Goal: Information Seeking & Learning: Learn about a topic

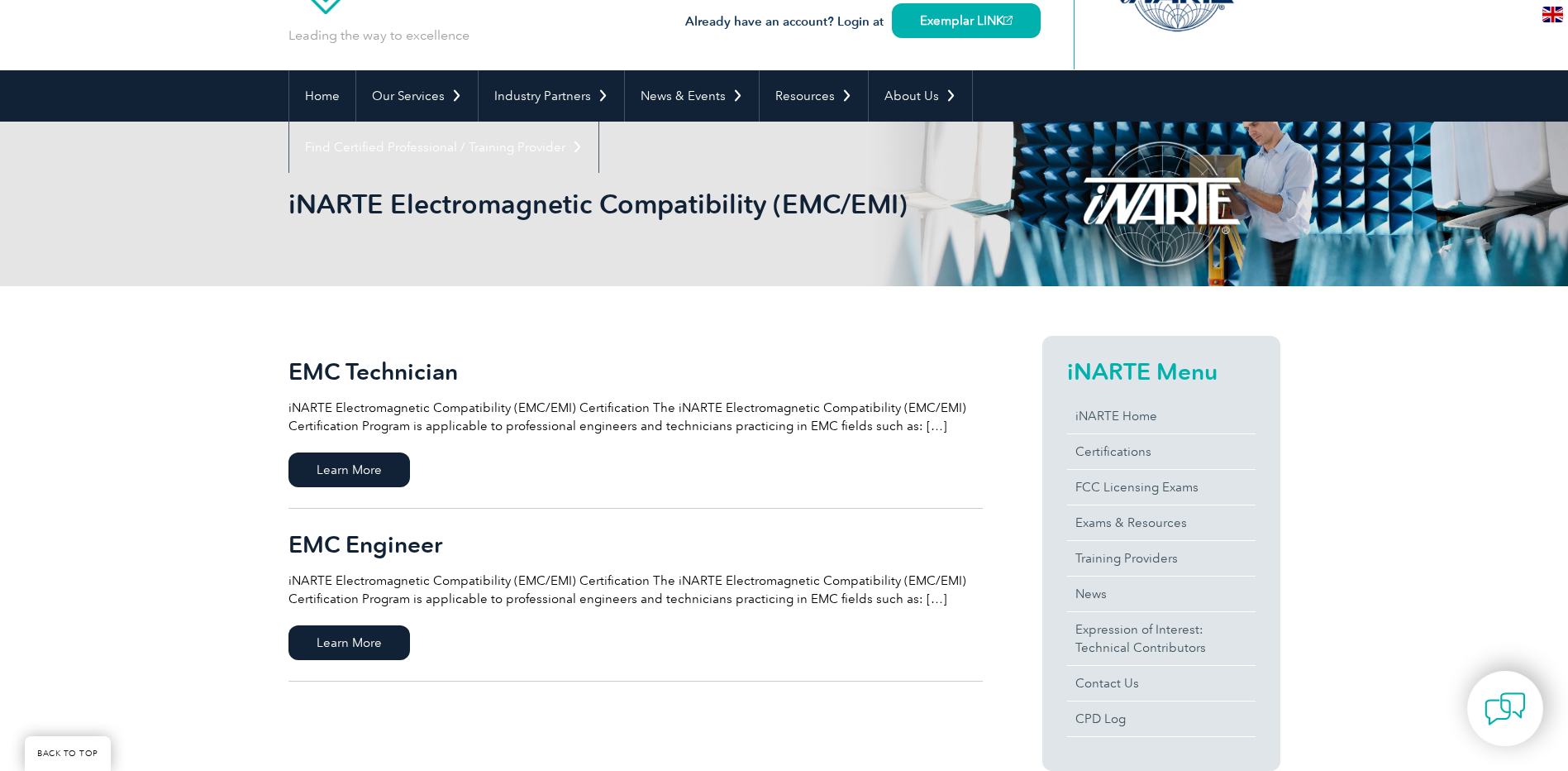
scroll to position [248, 0]
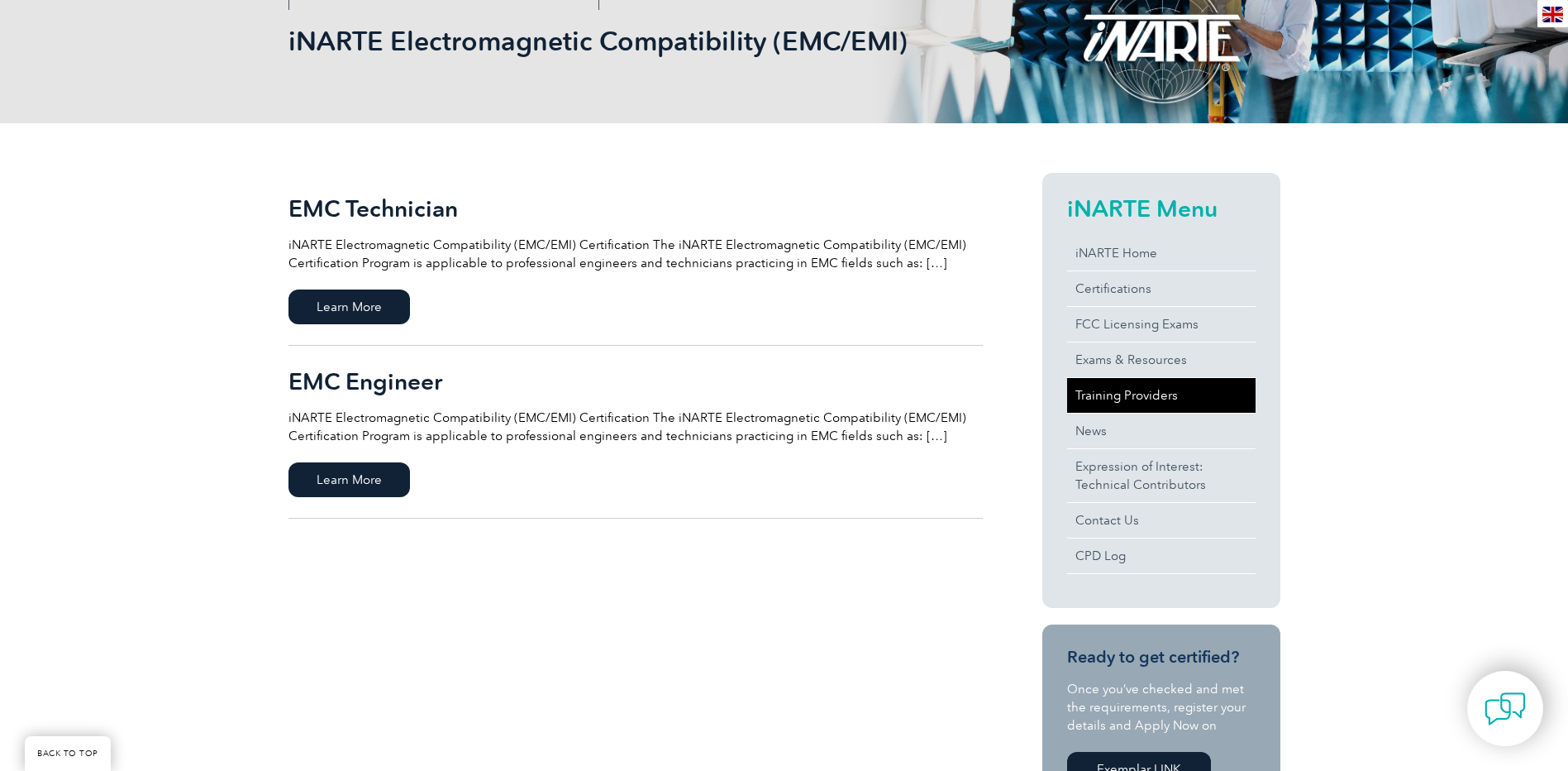
click at [1151, 398] on link "Training Providers" at bounding box center [1161, 395] width 189 height 35
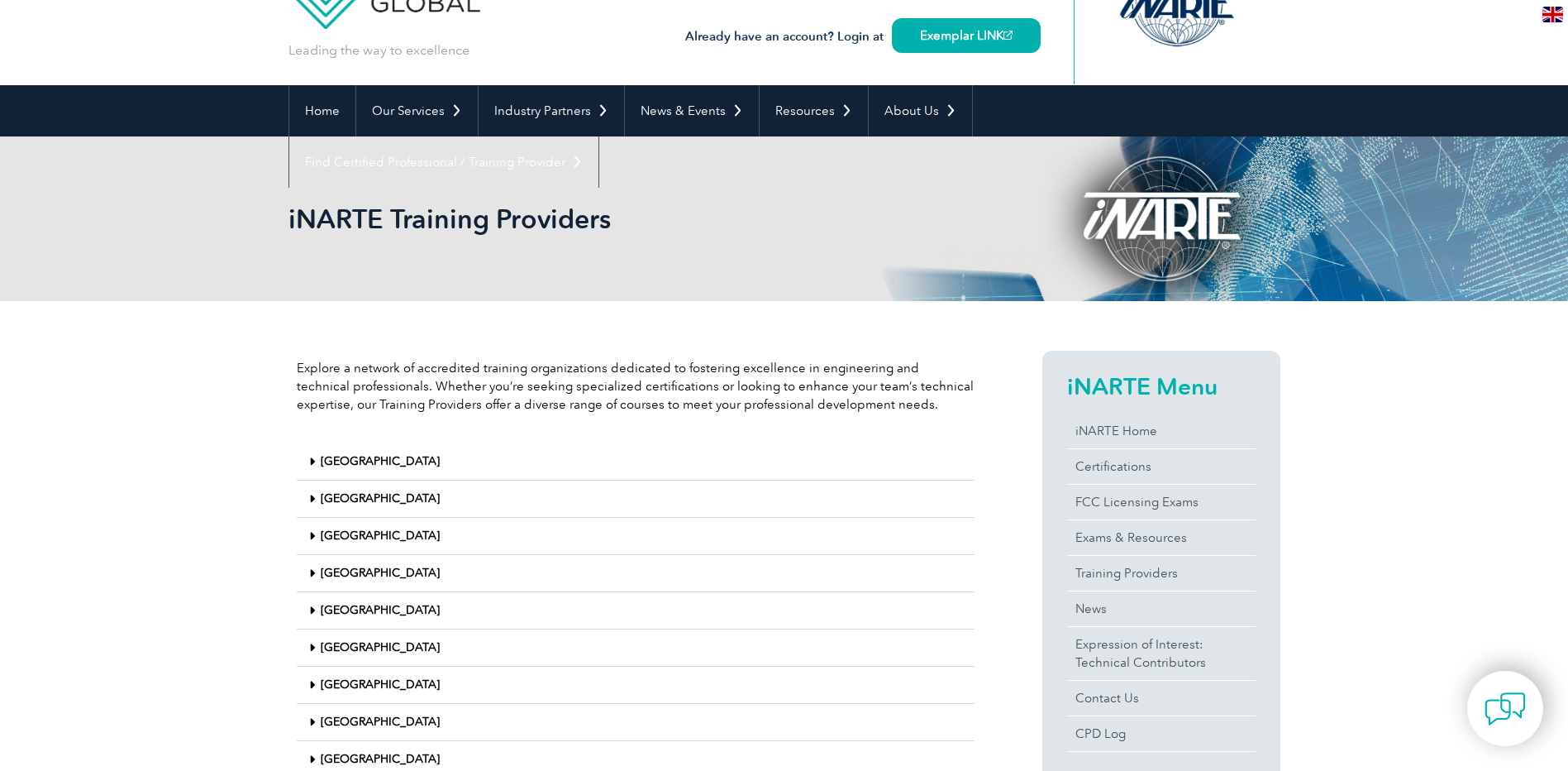
scroll to position [248, 0]
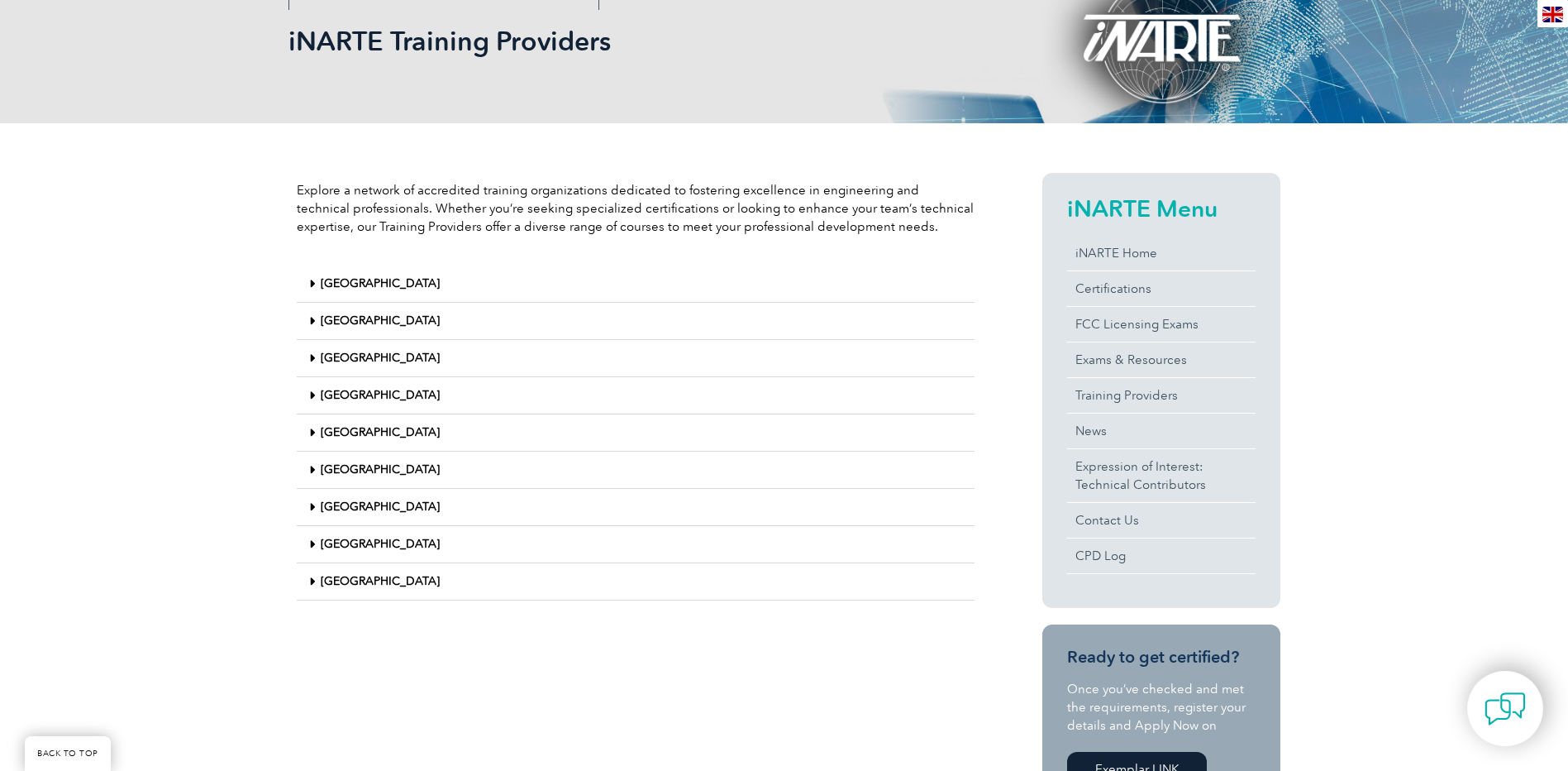
click at [339, 320] on link "[GEOGRAPHIC_DATA]" at bounding box center [380, 321] width 119 height 14
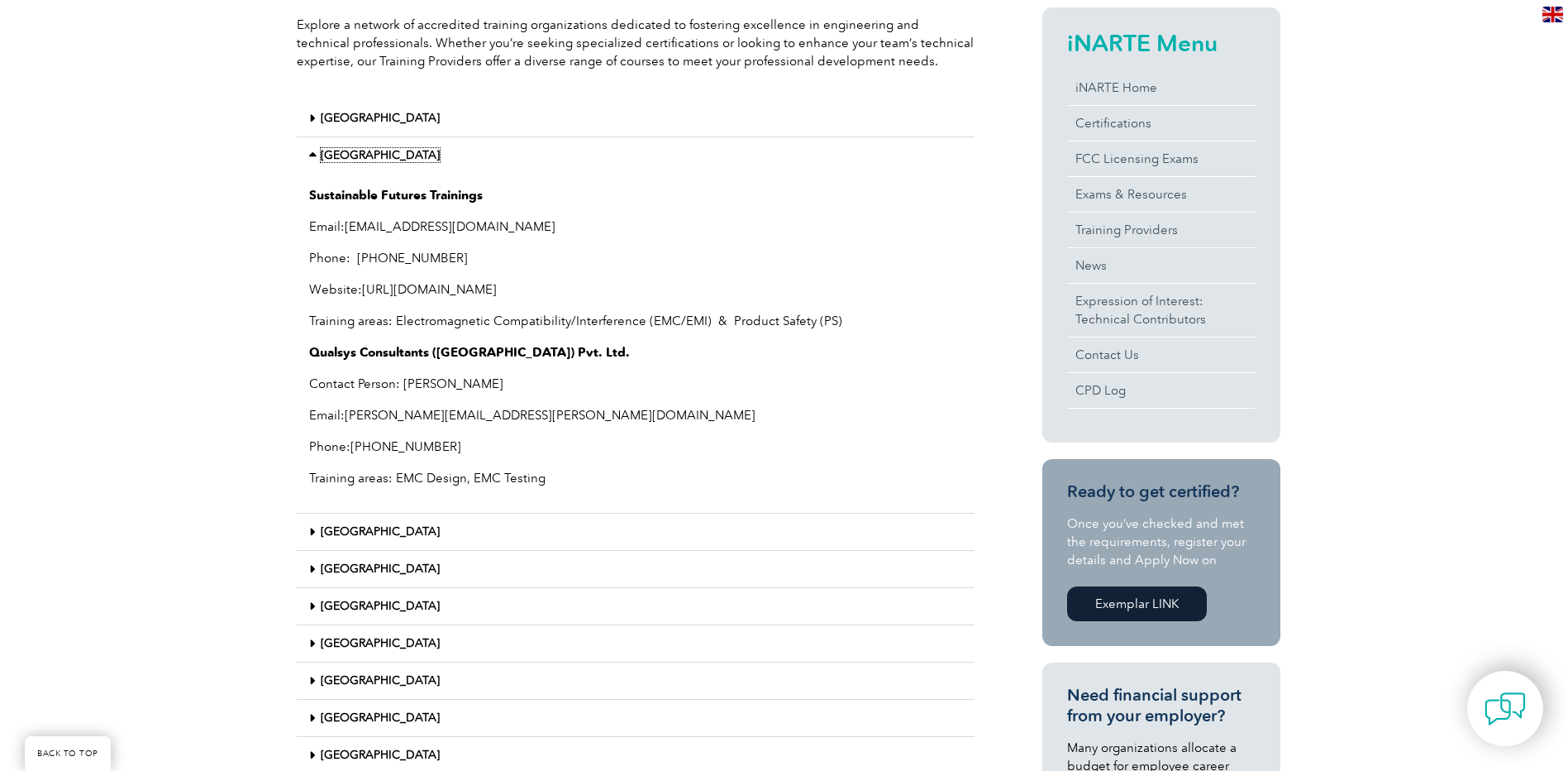
scroll to position [496, 0]
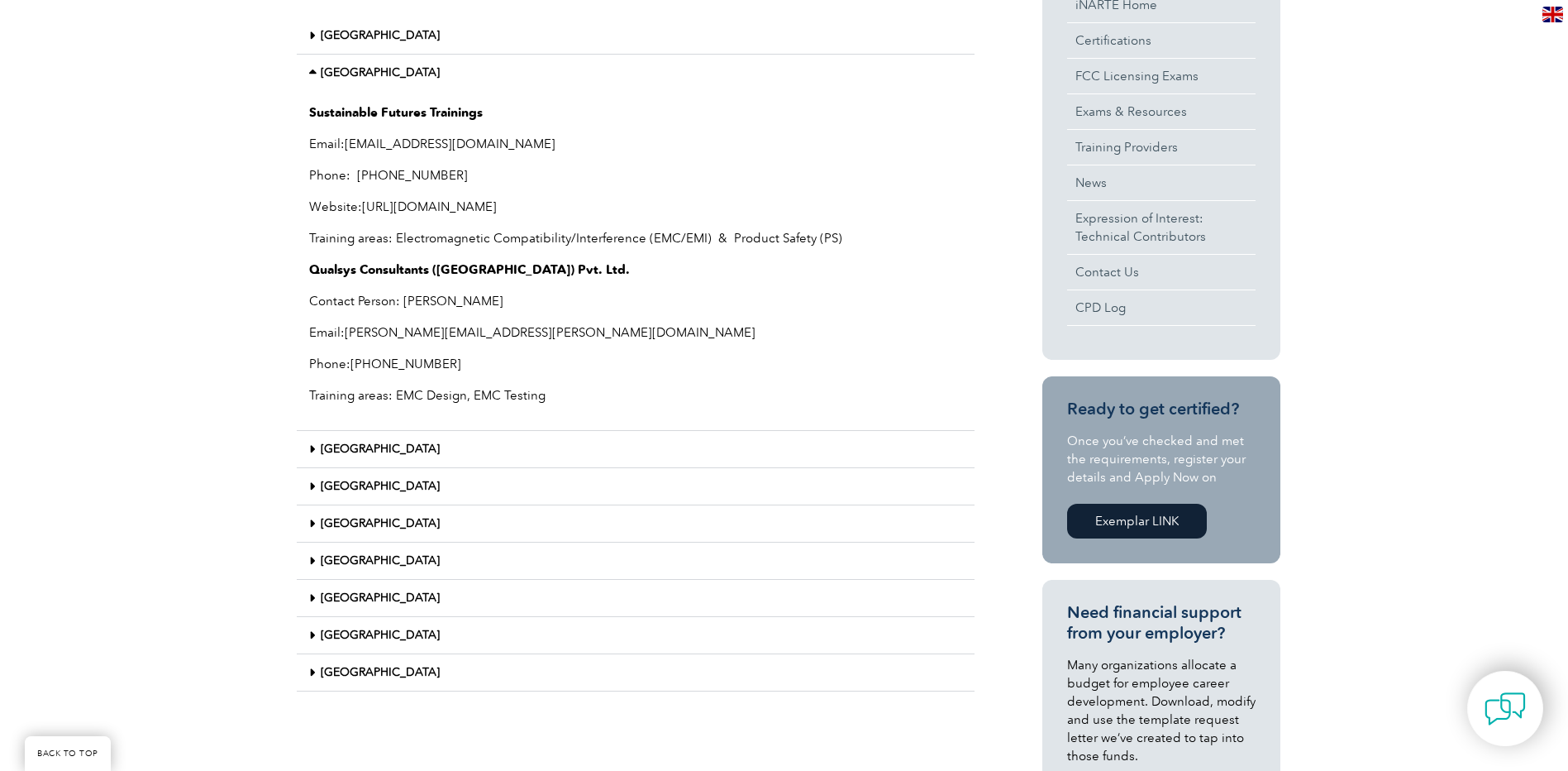
click at [311, 672] on icon at bounding box center [312, 673] width 6 height 12
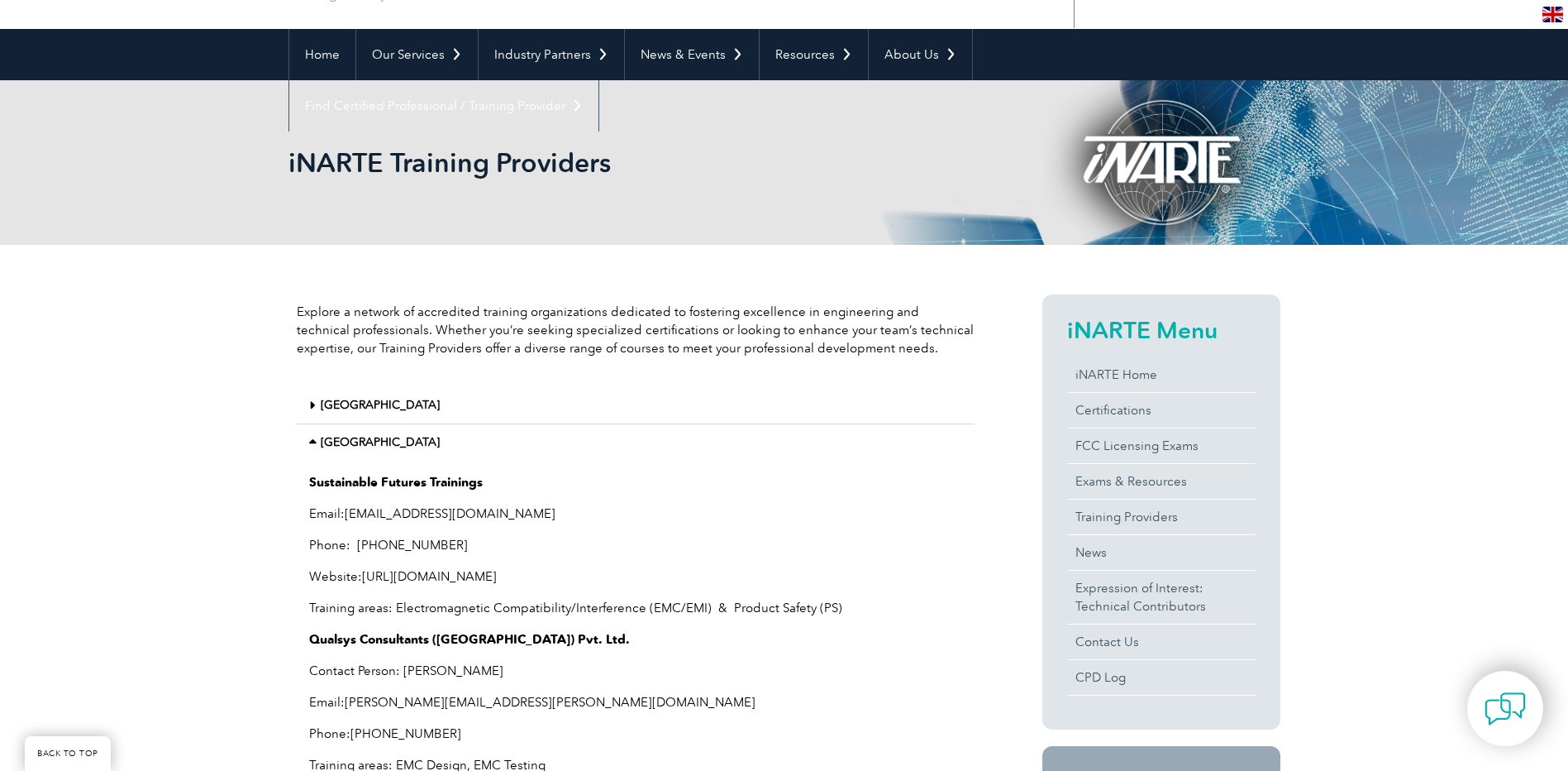
scroll to position [0, 0]
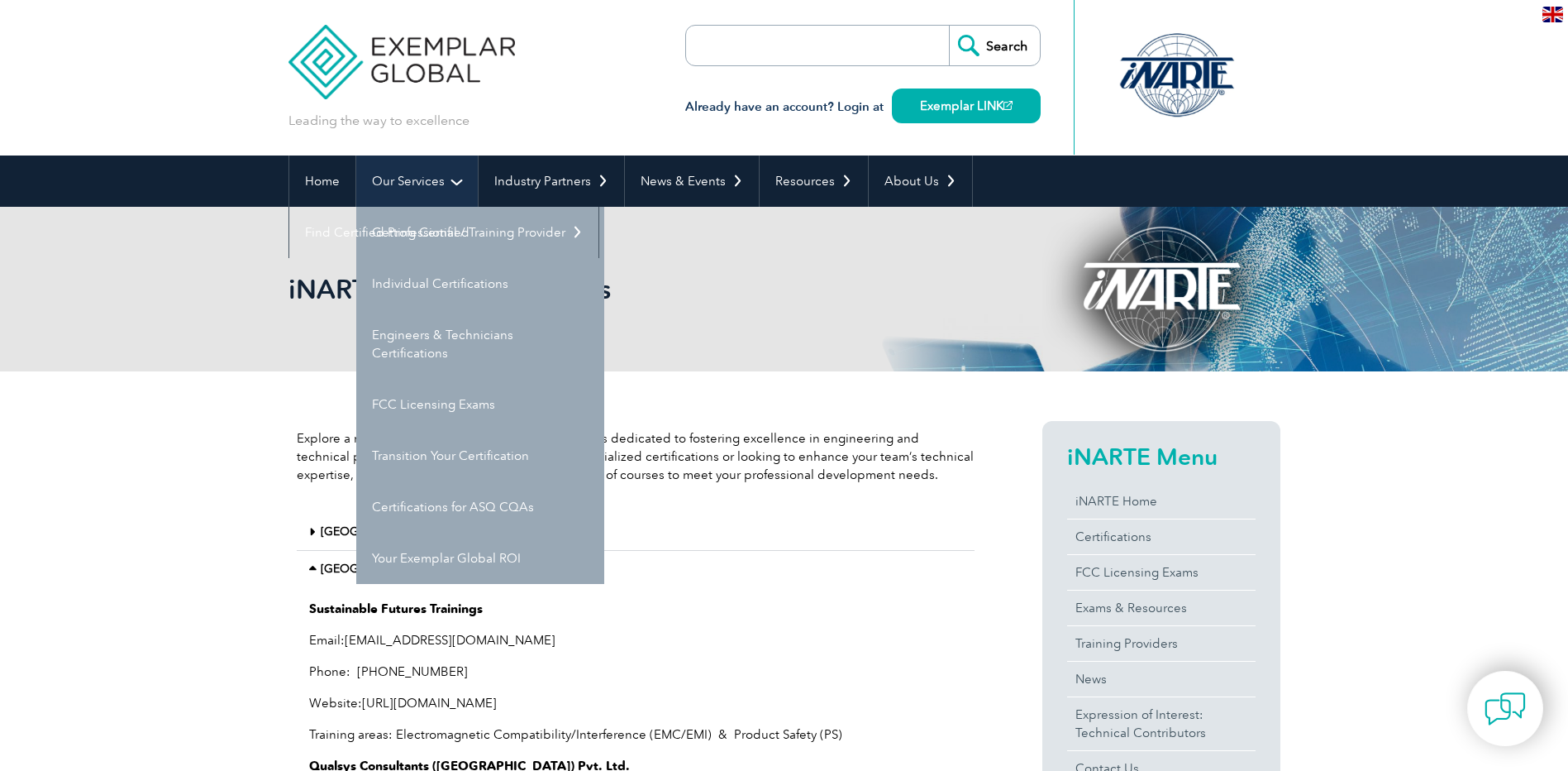
click at [417, 169] on link "Our Services" at bounding box center [418, 181] width 122 height 51
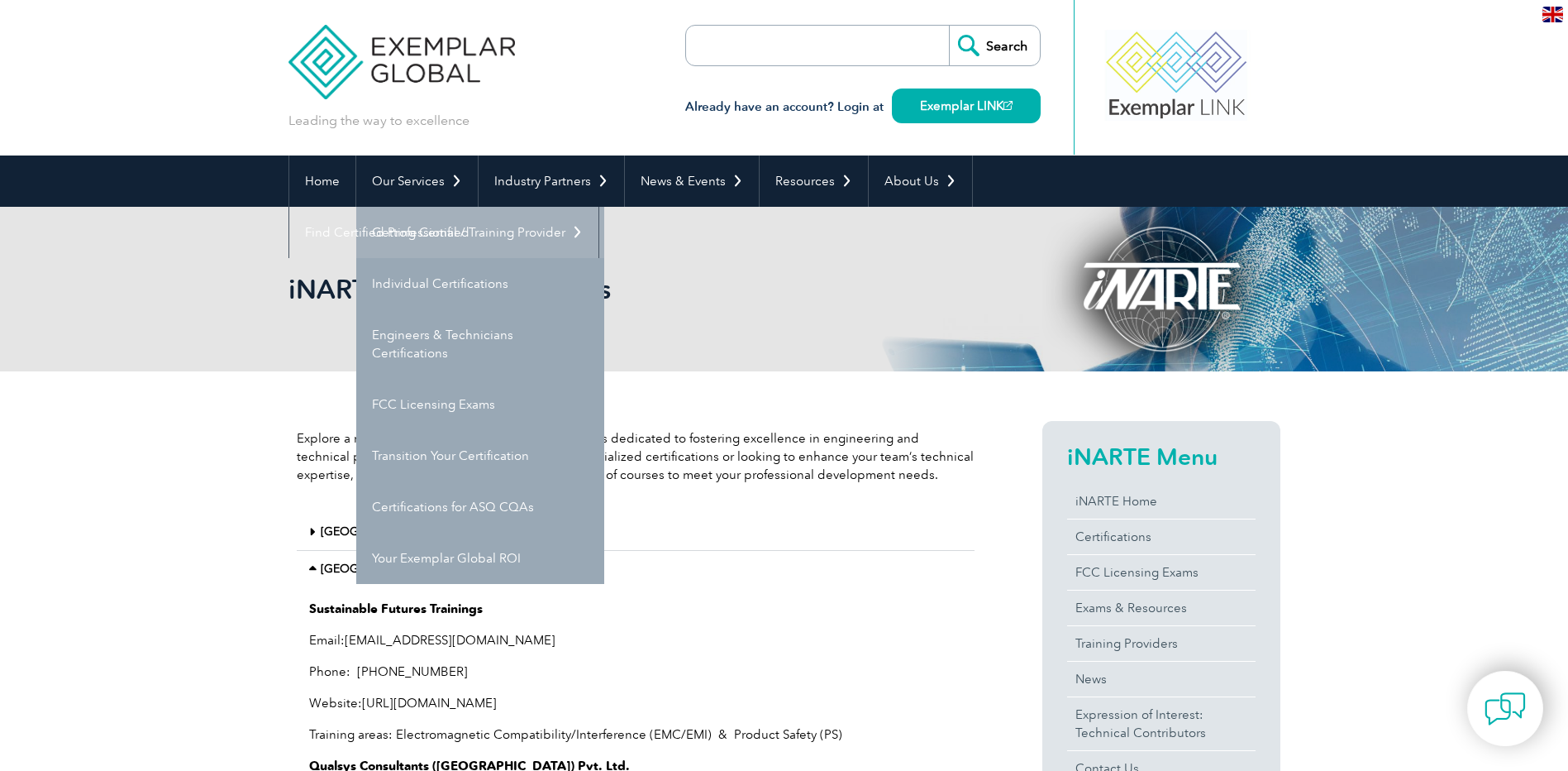
click at [448, 232] on link "Getting Certified" at bounding box center [481, 232] width 248 height 51
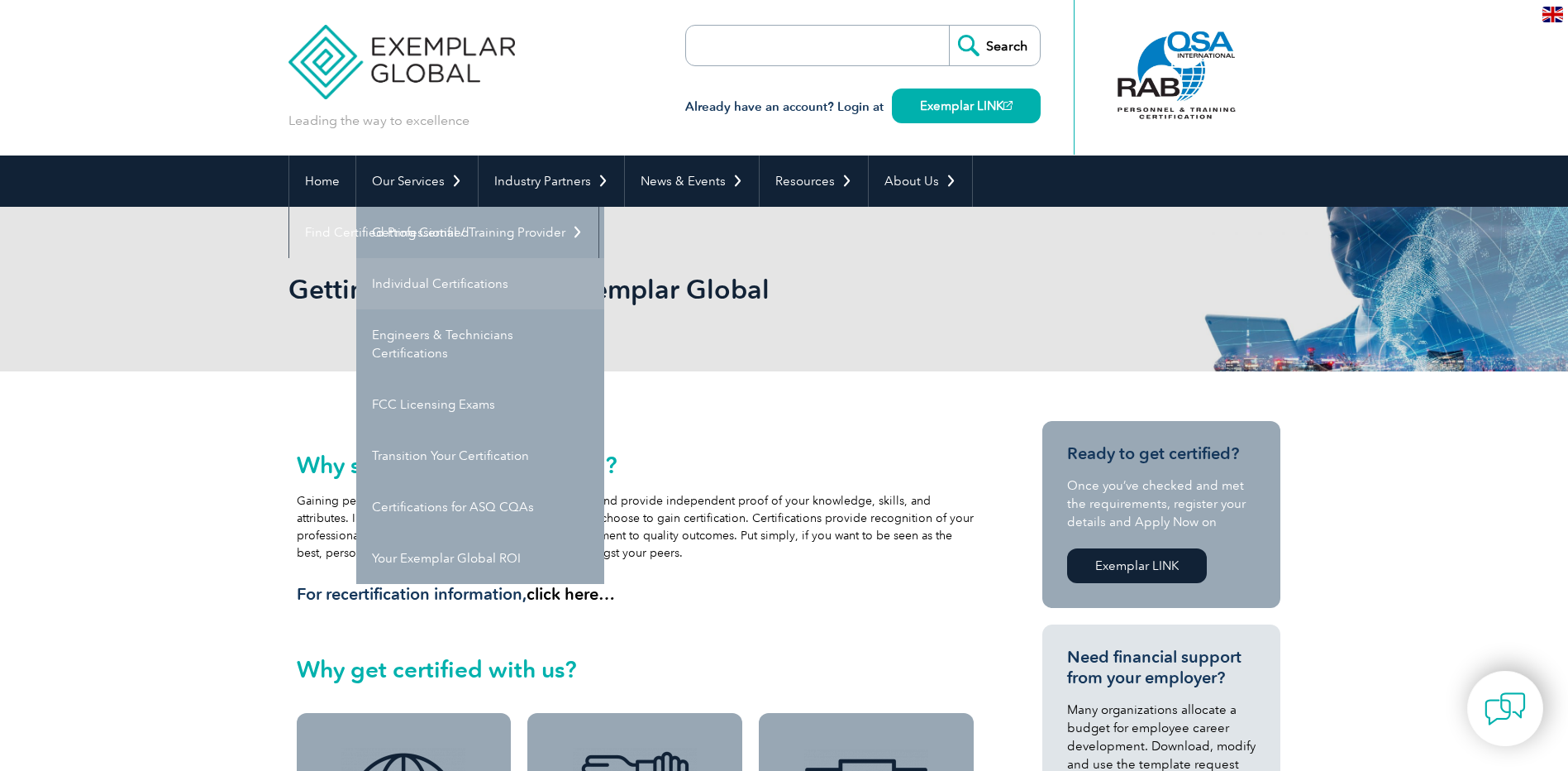
click at [449, 278] on link "Individual Certifications" at bounding box center [481, 283] width 248 height 51
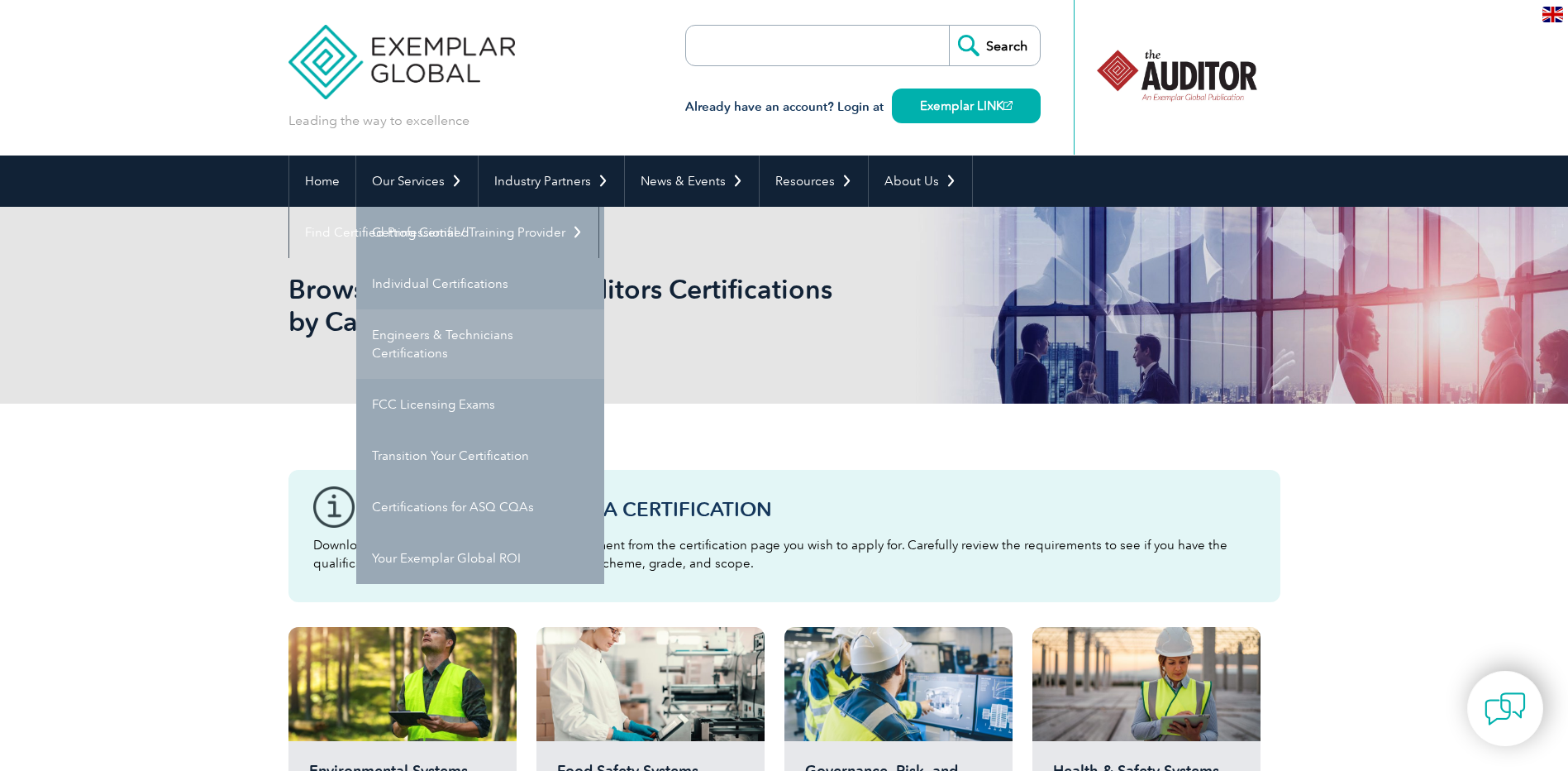
click at [470, 332] on link "Engineers & Technicians Certifications" at bounding box center [481, 343] width 248 height 69
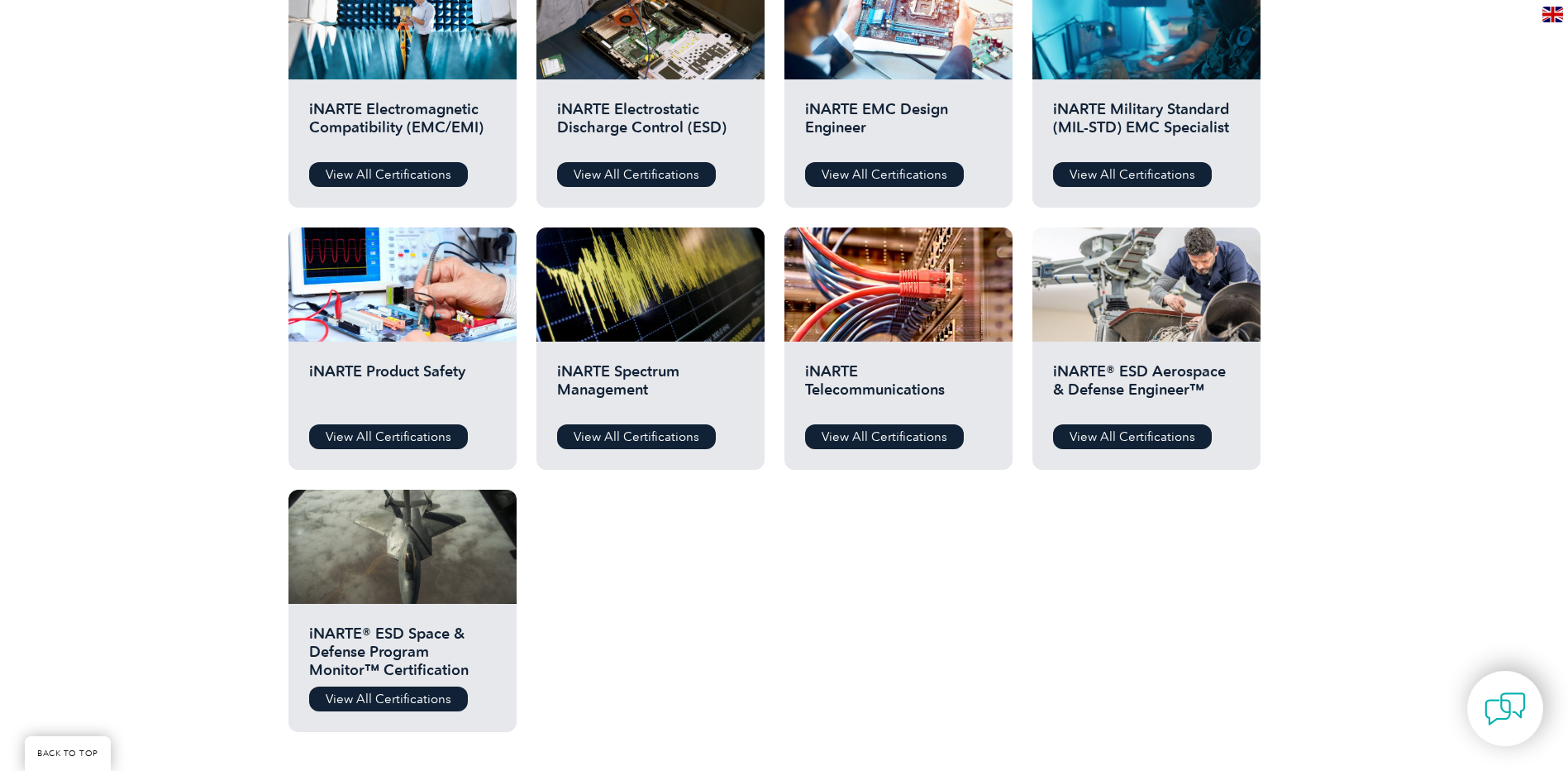
scroll to position [414, 0]
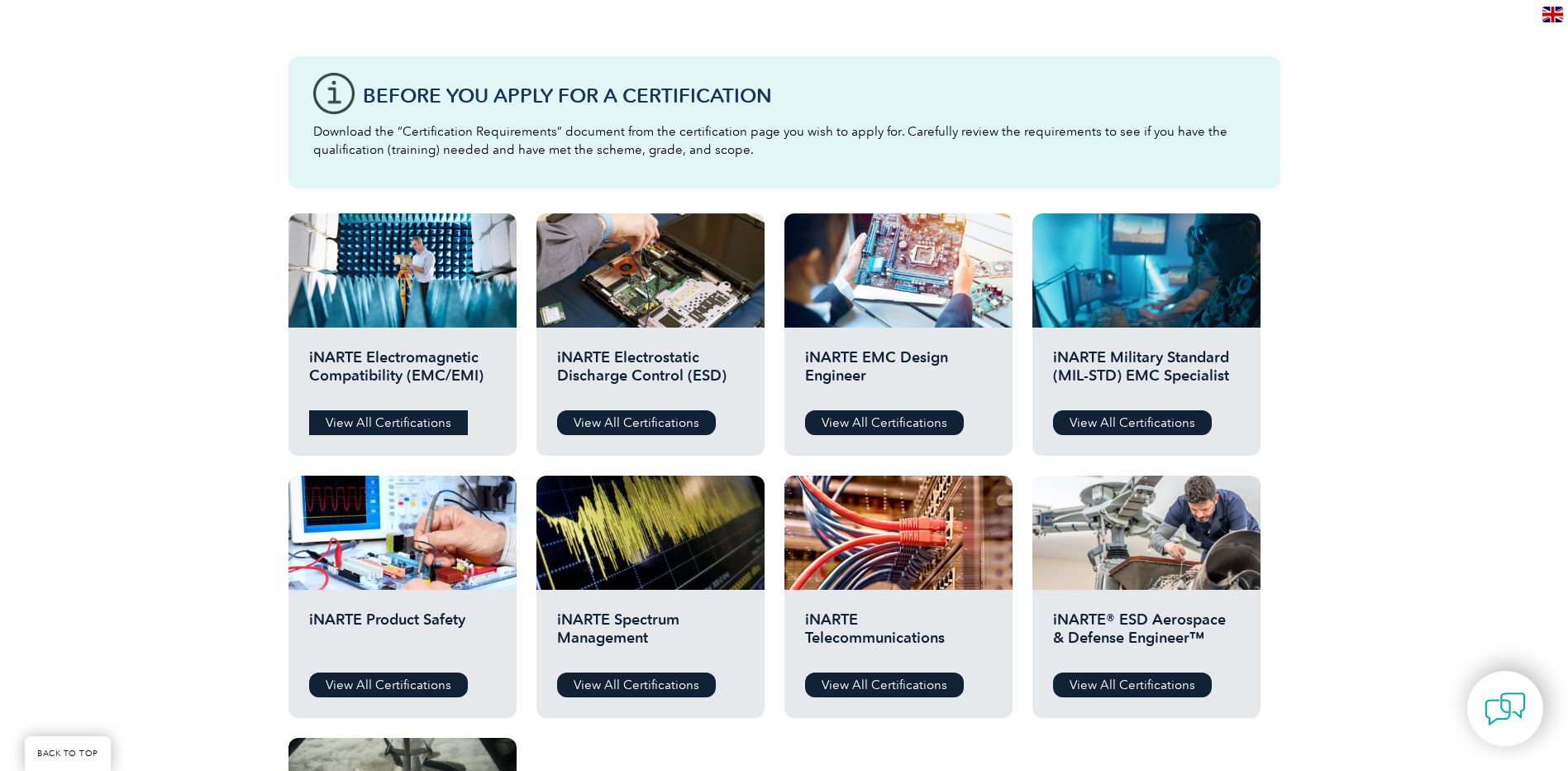
click at [396, 414] on link "View All Certifications" at bounding box center [388, 422] width 159 height 25
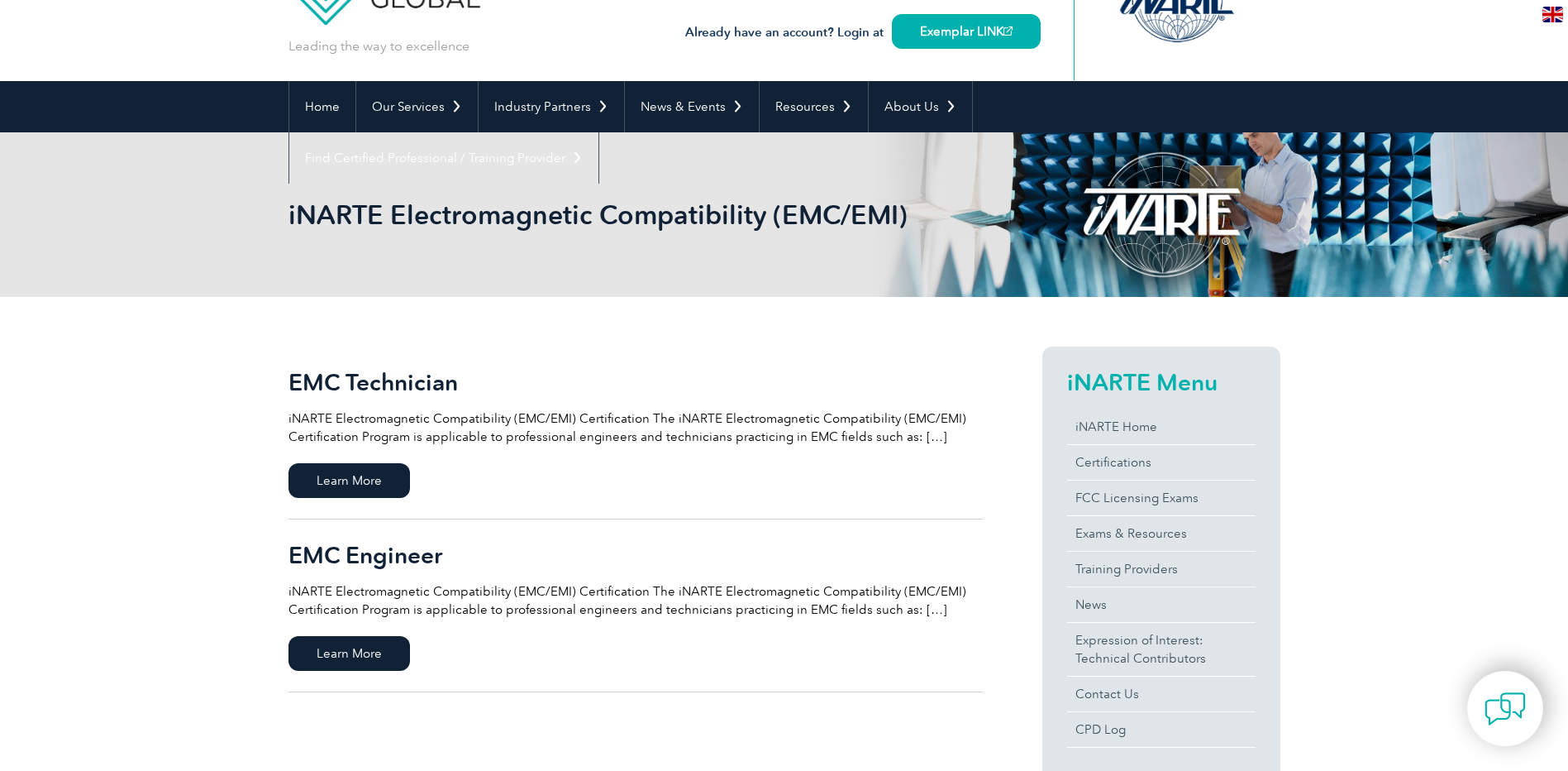
scroll to position [165, 0]
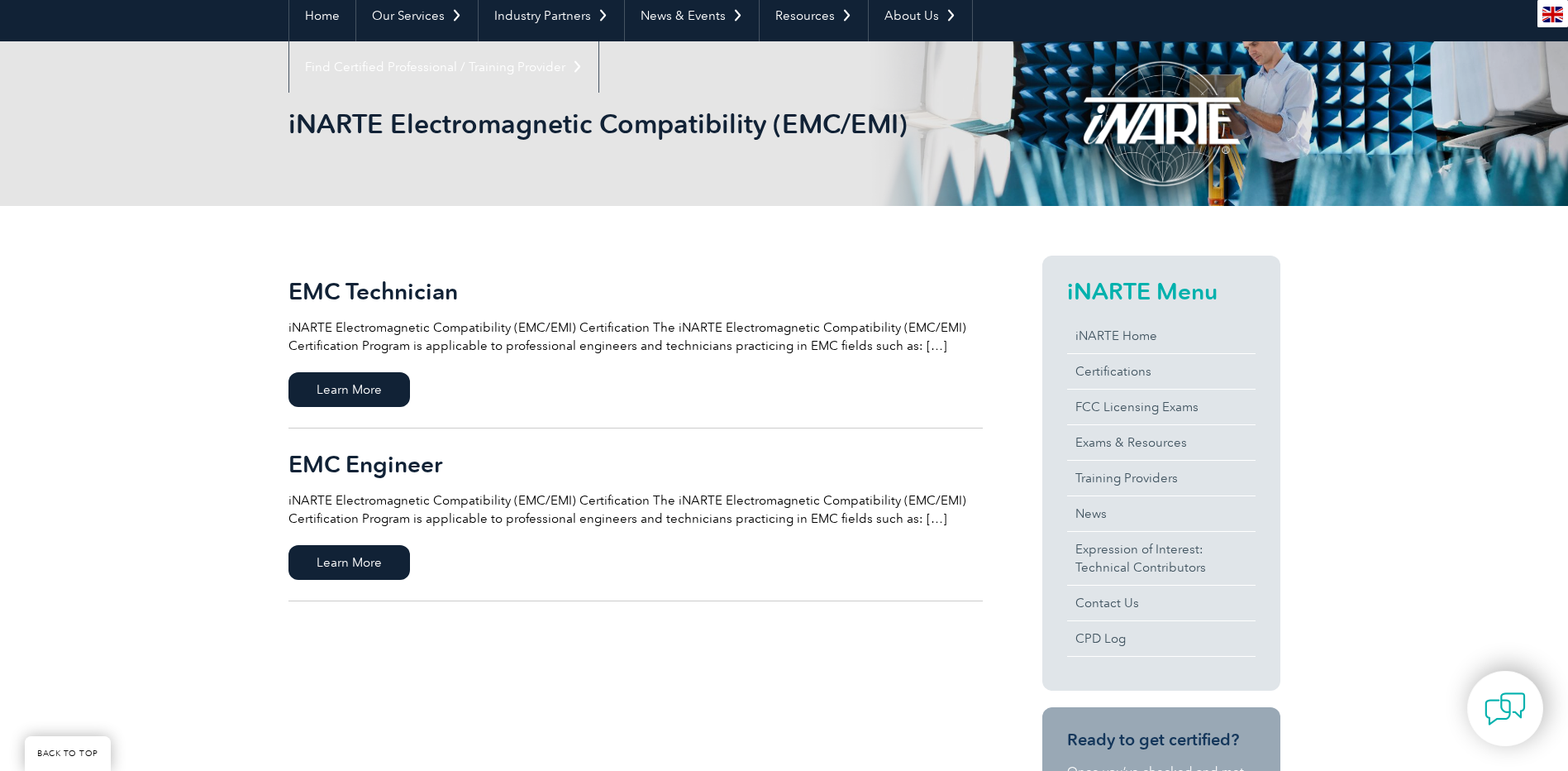
click at [919, 518] on p "iNARTE Electromagnetic Compatibility (EMC/EMI) Certification The iNARTE Electro…" at bounding box center [636, 509] width 695 height 36
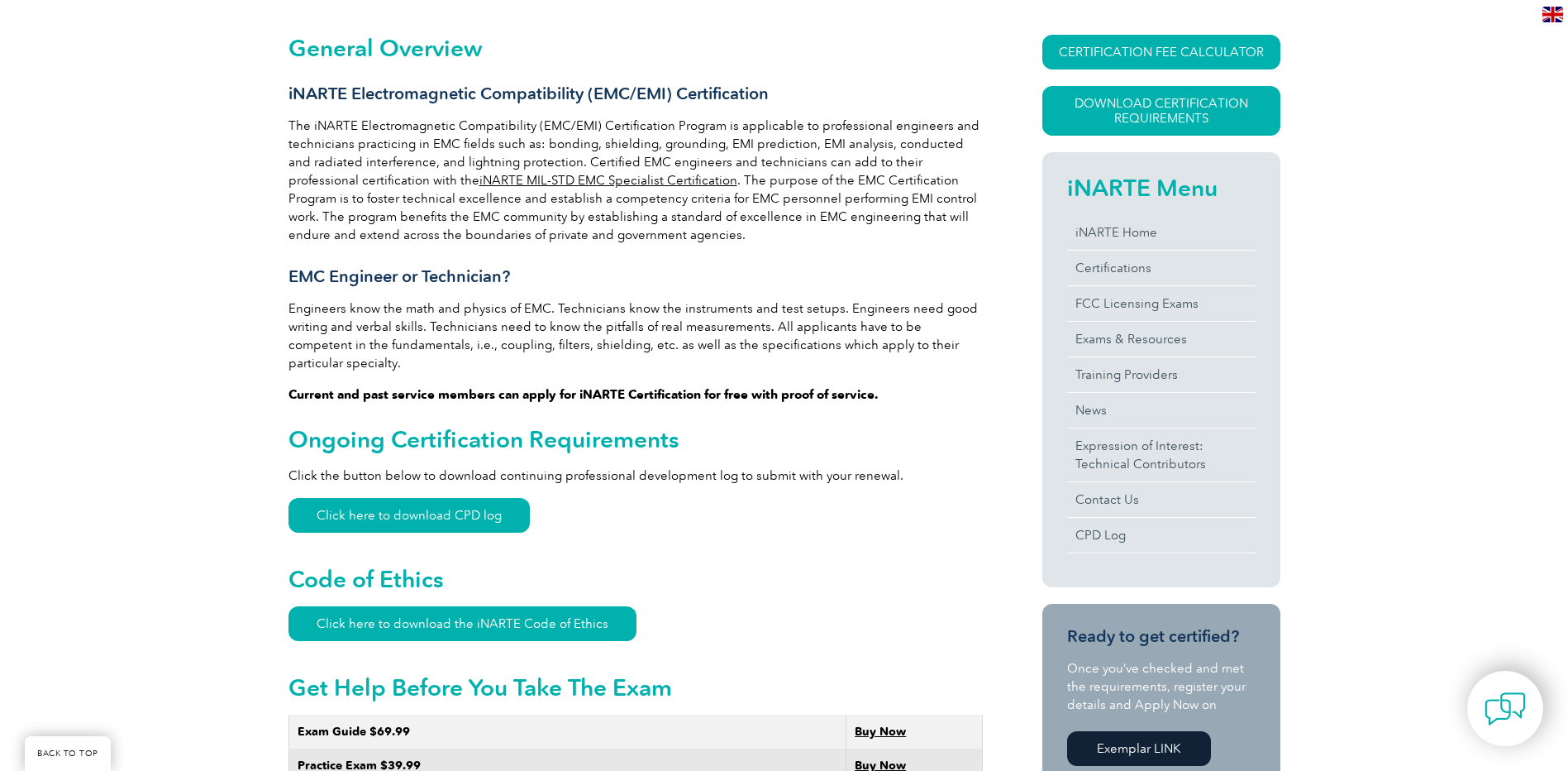
scroll to position [414, 0]
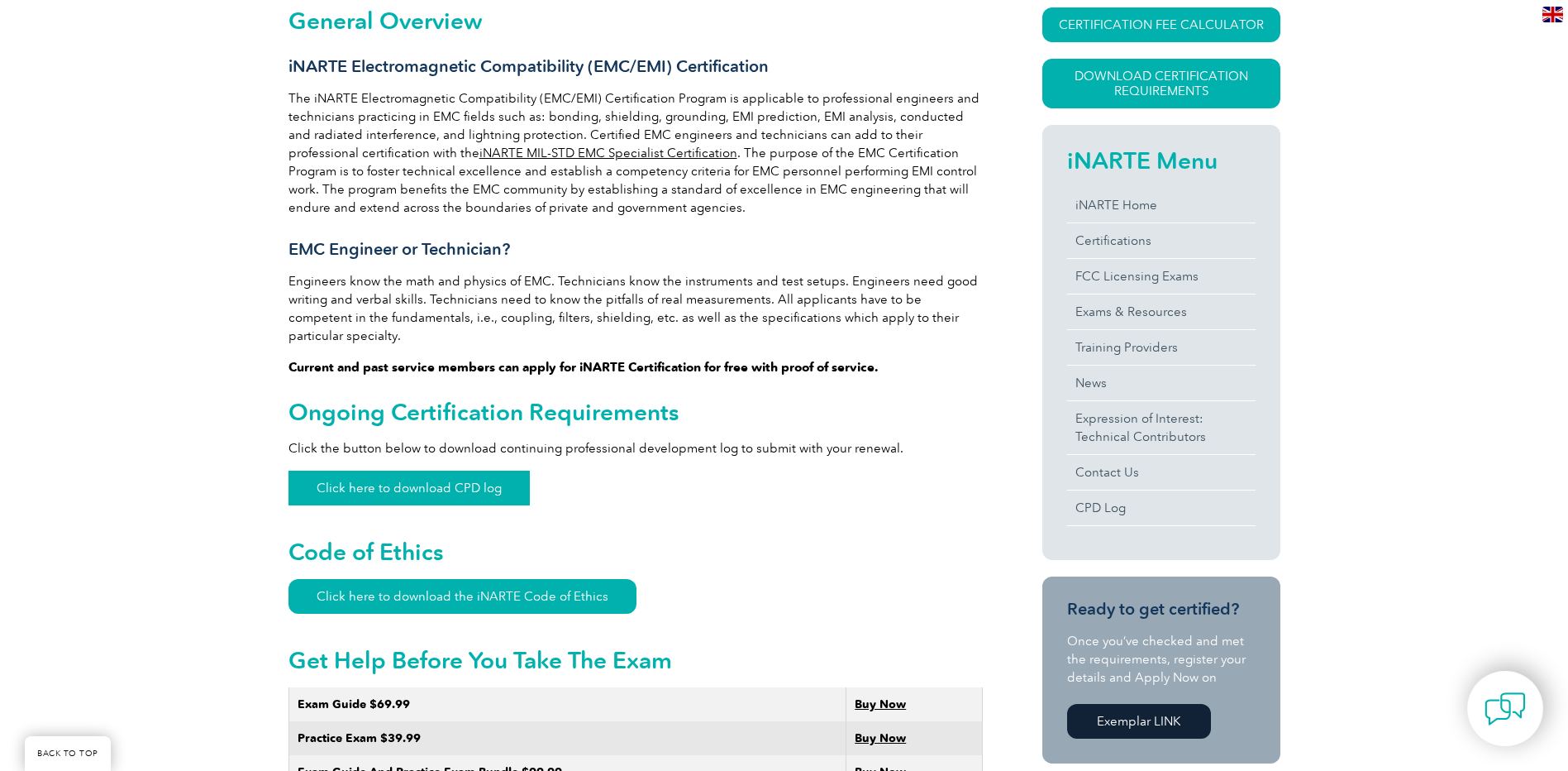
click at [452, 471] on link "Click here to download CPD log" at bounding box center [410, 488] width 242 height 35
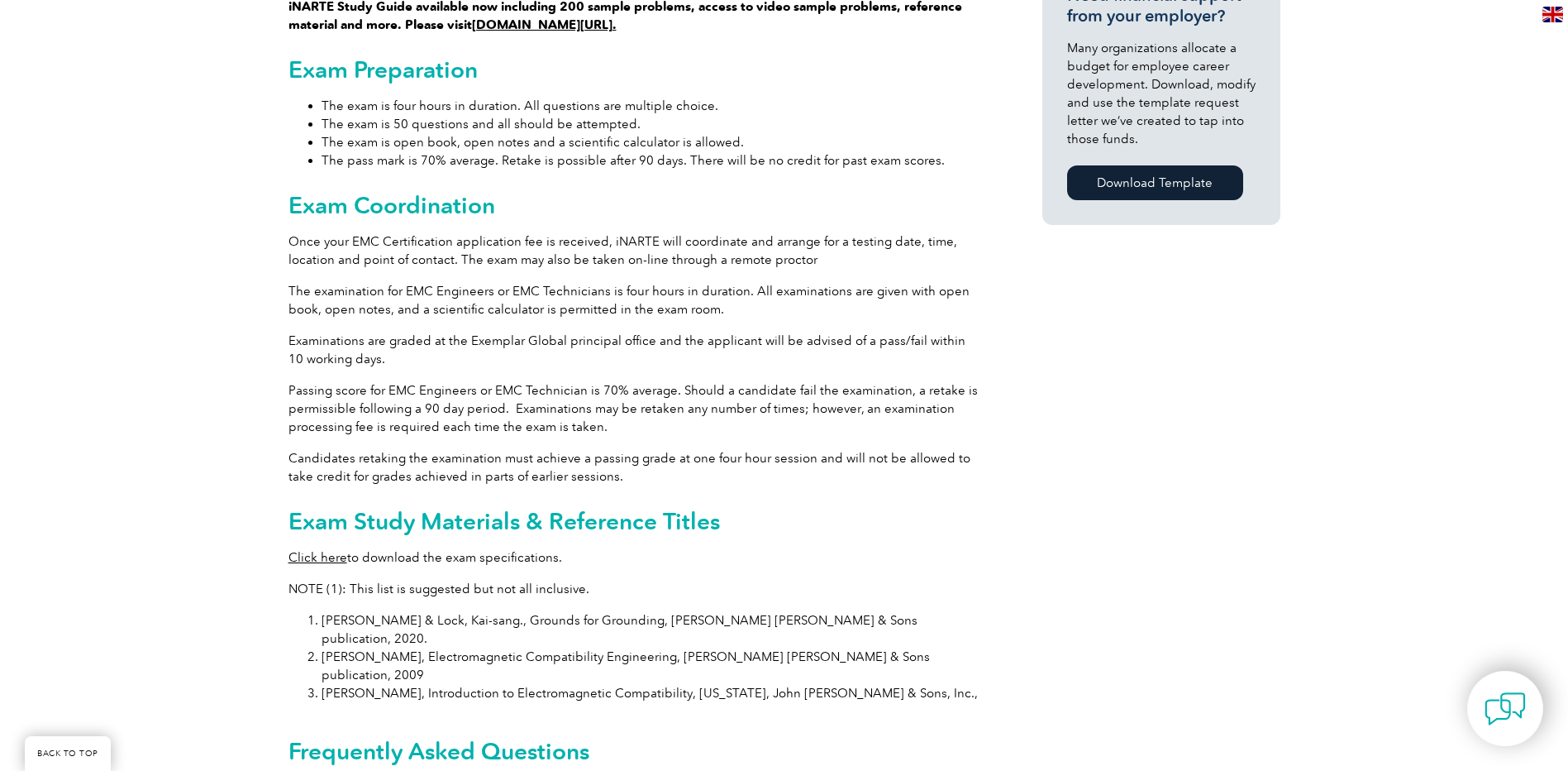
scroll to position [1241, 0]
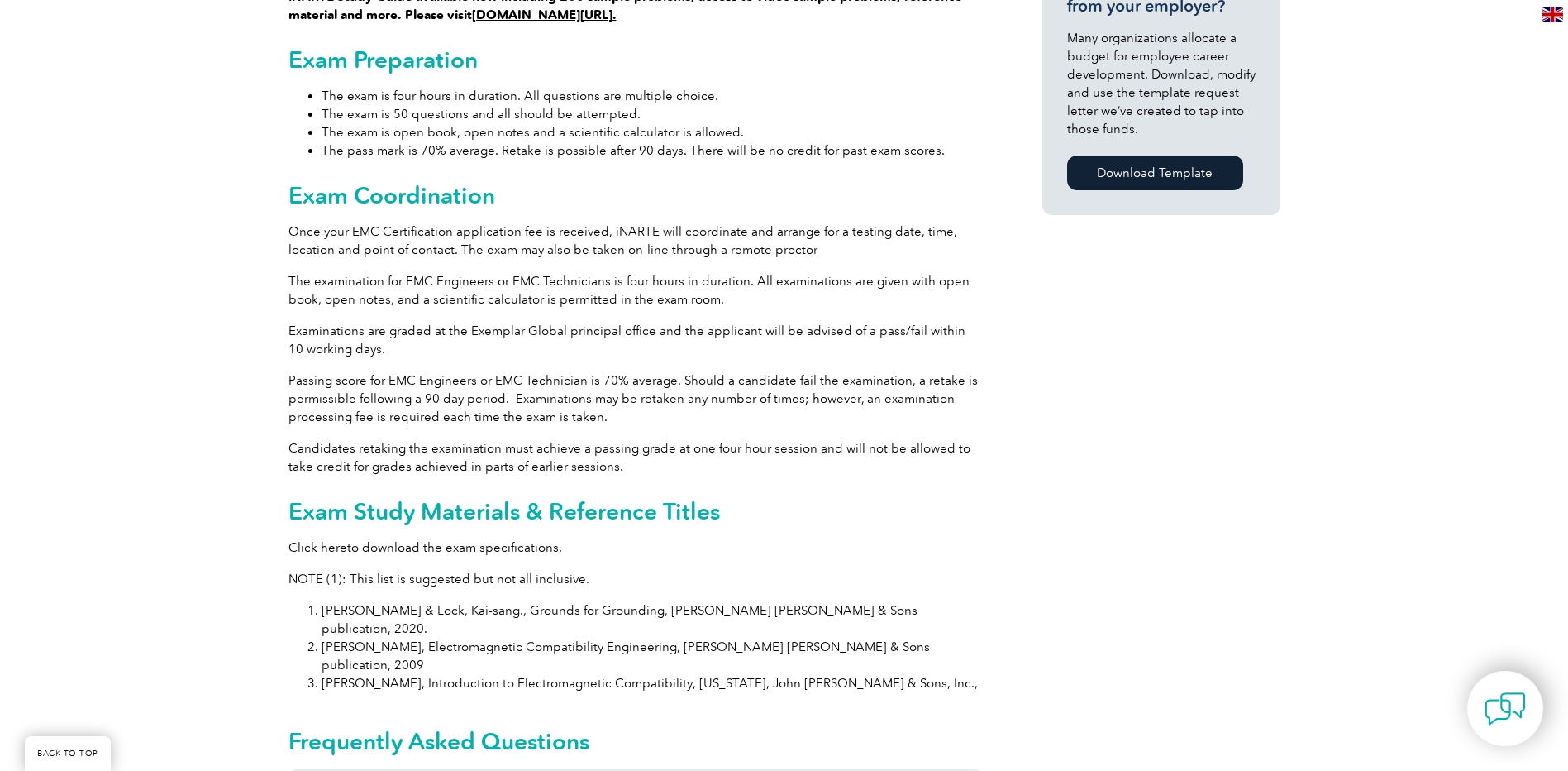
drag, startPoint x: 297, startPoint y: 531, endPoint x: 724, endPoint y: 483, distance: 429.7
click at [755, 498] on h2 "Exam Study Materials & Reference Titles" at bounding box center [636, 511] width 695 height 26
click at [342, 540] on link "Click here" at bounding box center [318, 547] width 59 height 15
click at [326, 540] on link "Click here" at bounding box center [318, 547] width 59 height 15
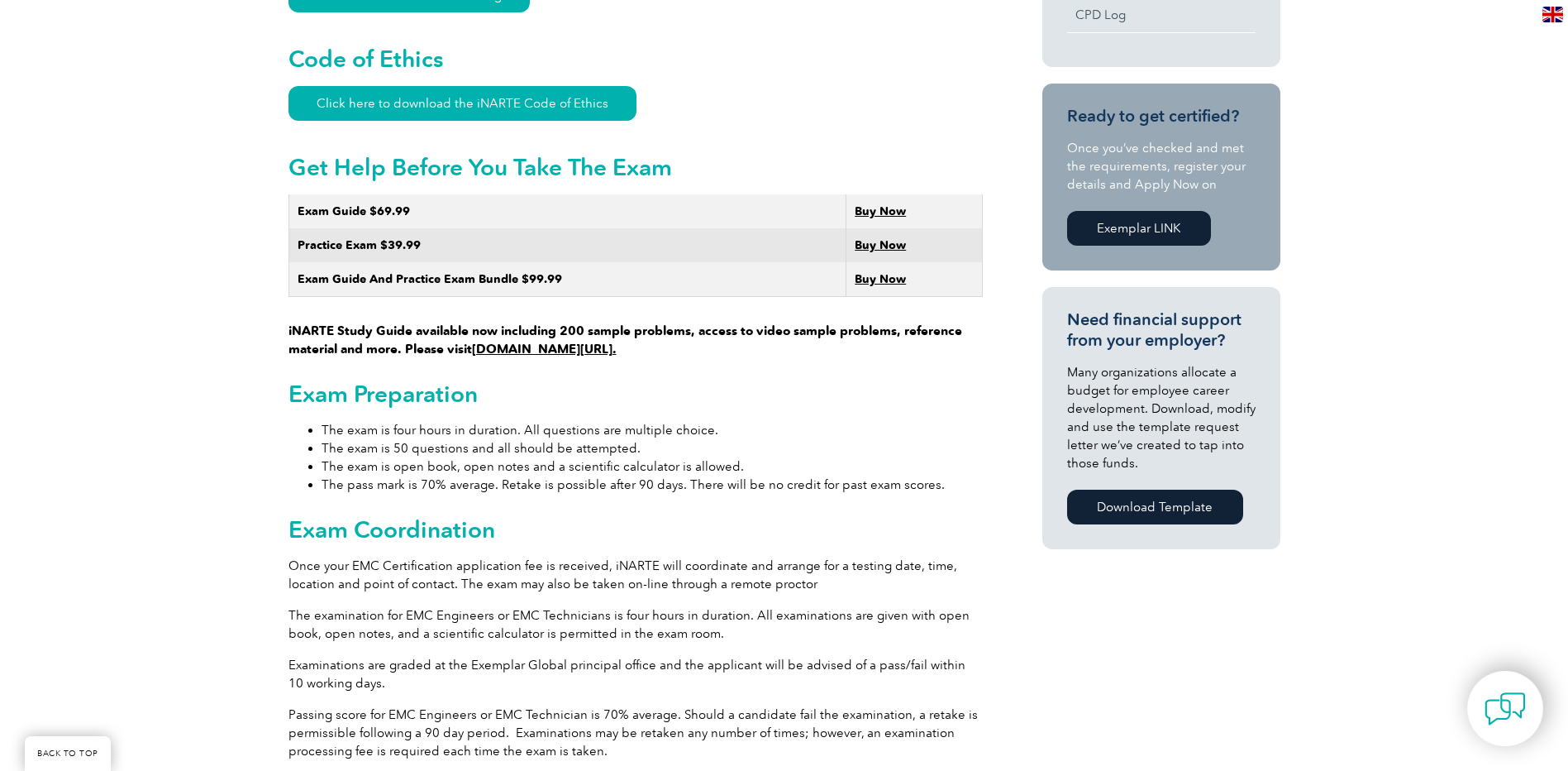
scroll to position [579, 0]
